Goal: Information Seeking & Learning: Learn about a topic

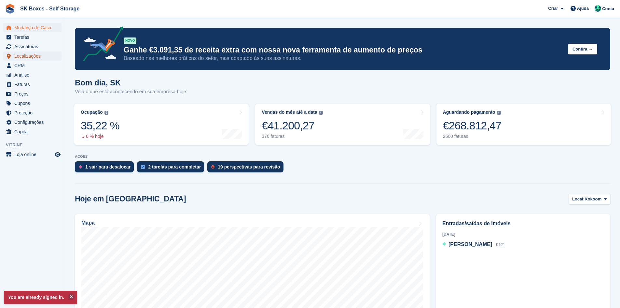
click at [30, 57] on span "Localizações" at bounding box center [33, 55] width 39 height 9
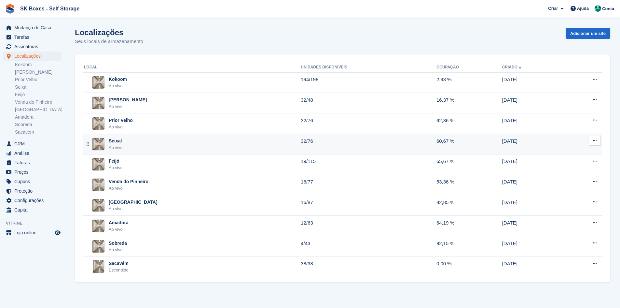
click at [116, 137] on td "Seixal Ao vivo" at bounding box center [192, 144] width 218 height 21
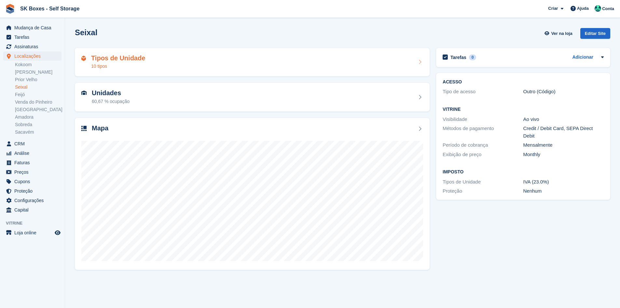
click at [130, 63] on div "10 tipos" at bounding box center [118, 66] width 54 height 7
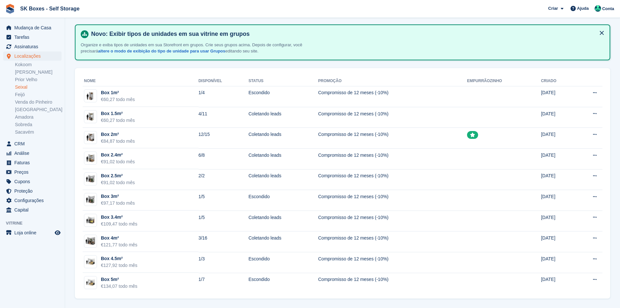
scroll to position [24, 0]
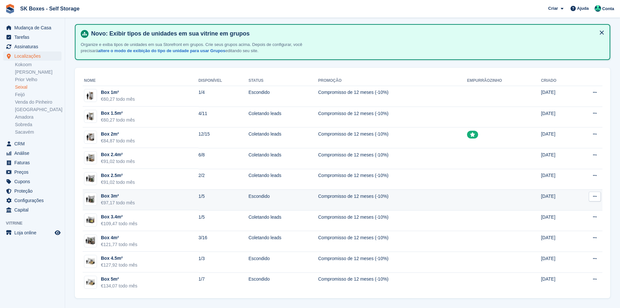
click at [162, 202] on td "Box 3m² €97,17 todo mês" at bounding box center [141, 199] width 116 height 21
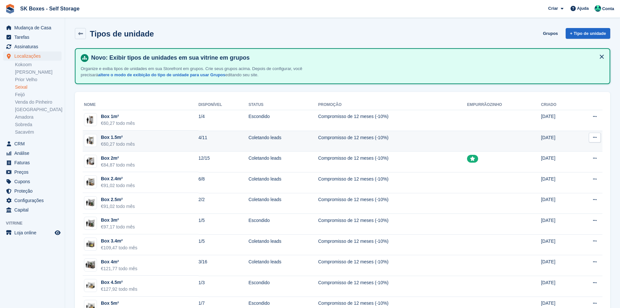
scroll to position [24, 0]
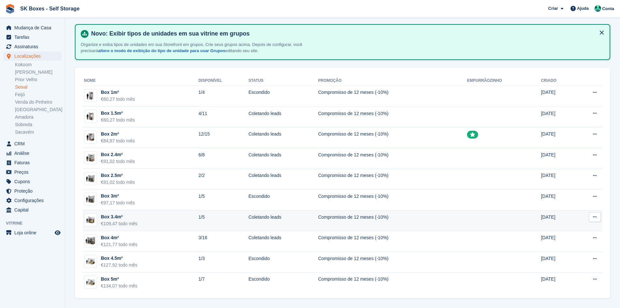
click at [158, 216] on td "Box 3.4m² €109,47 todo mês" at bounding box center [141, 220] width 116 height 21
click at [158, 219] on td "Box 3.4m² €109,47 todo mês" at bounding box center [141, 220] width 116 height 21
